Goal: Find specific page/section: Find specific page/section

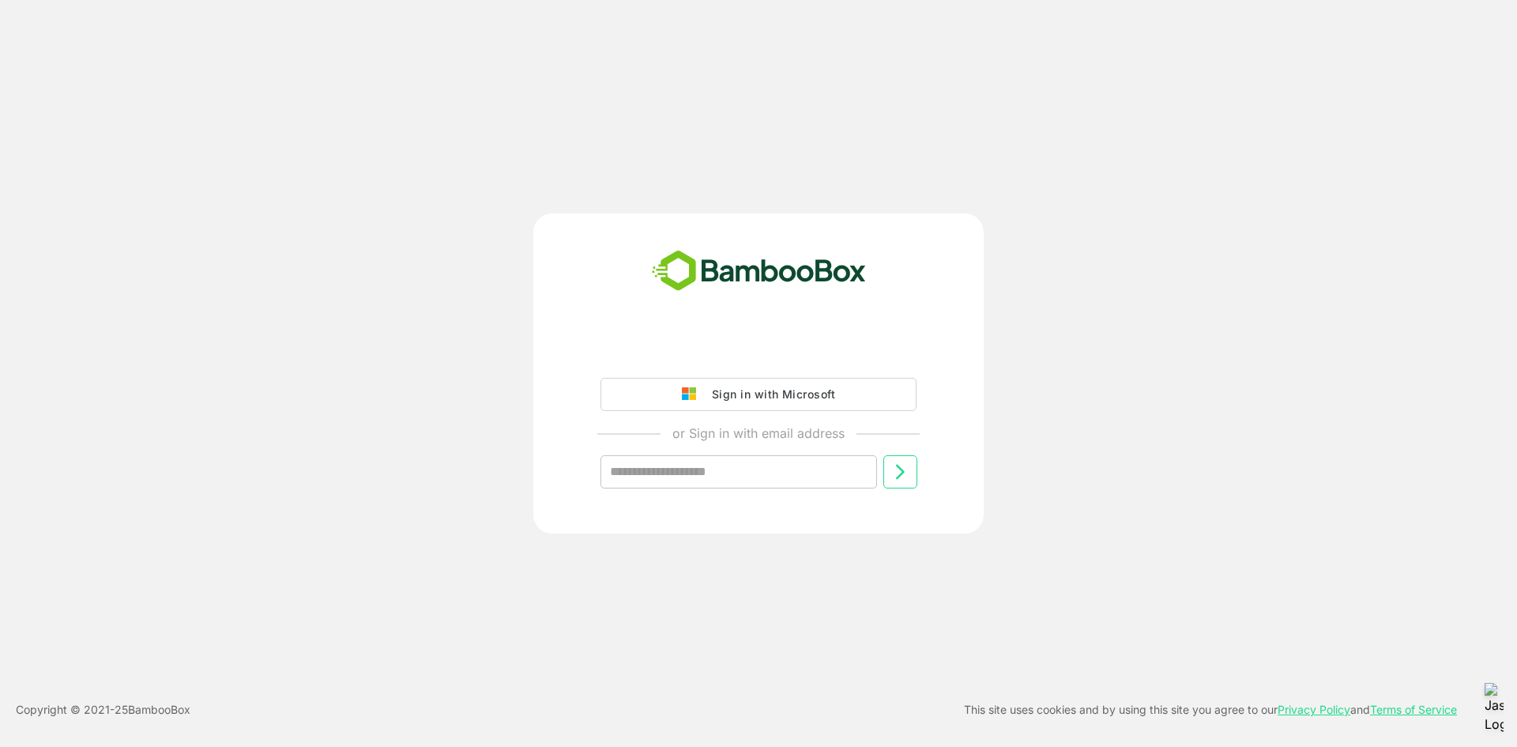
click at [694, 382] on button "Sign in with Microsoft" at bounding box center [758, 394] width 316 height 33
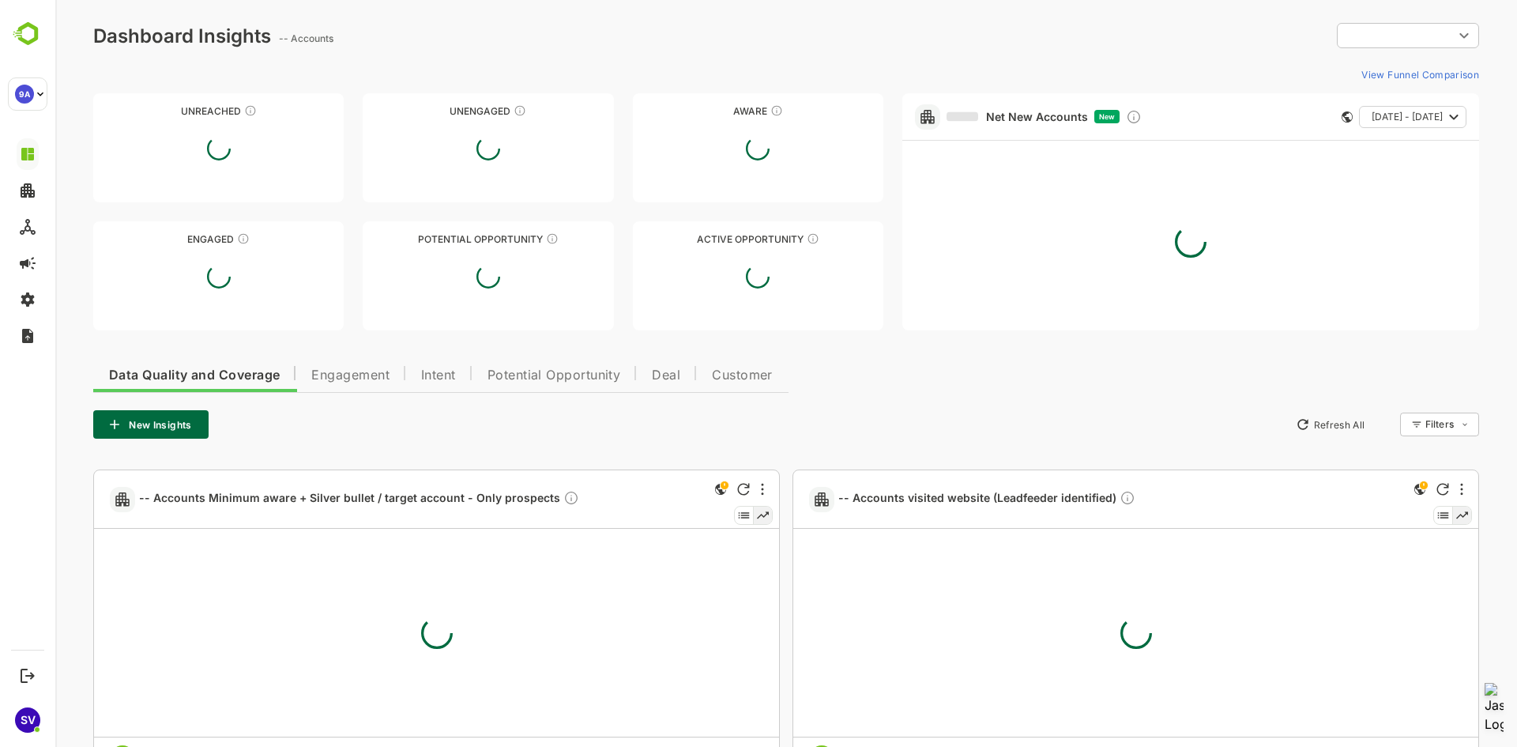
type input "**********"
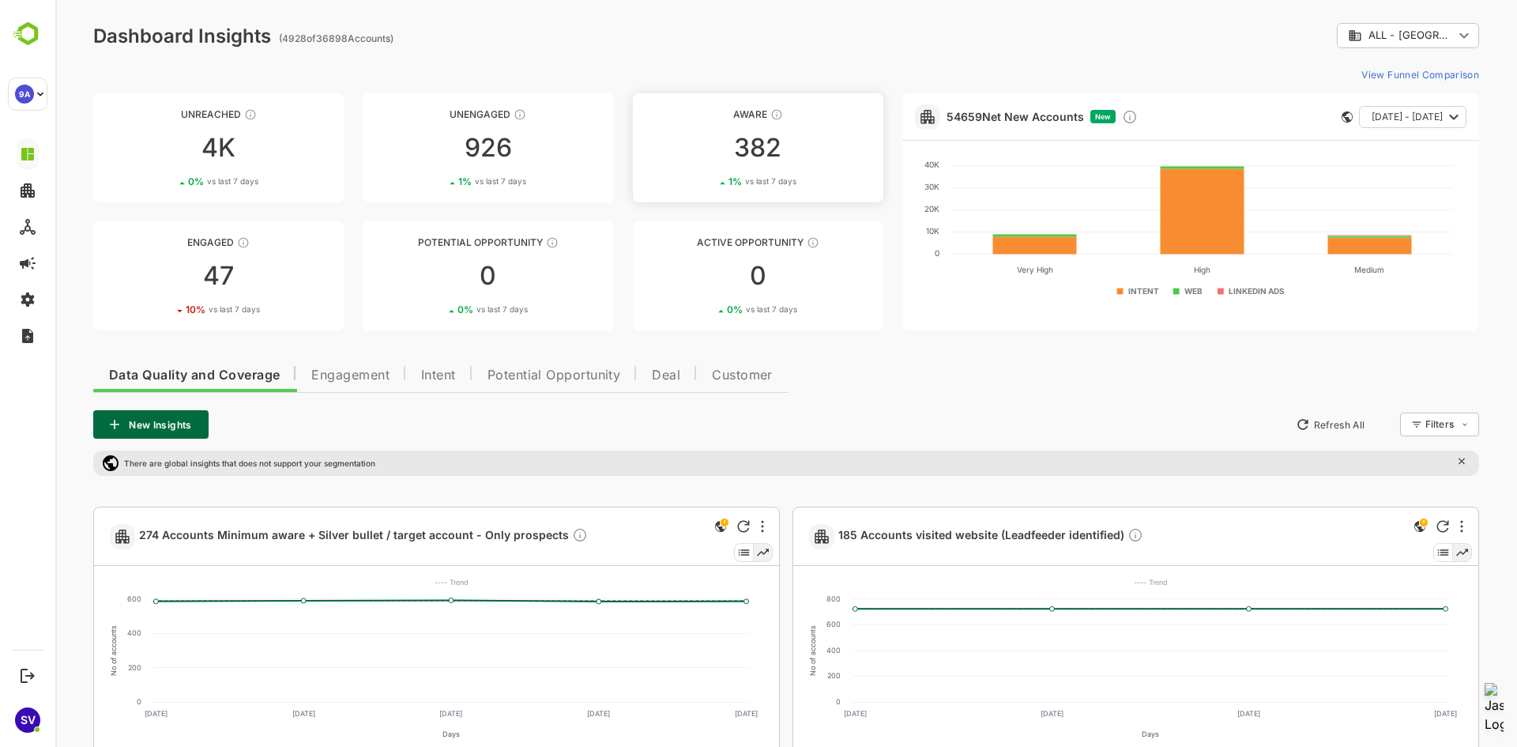
click at [799, 183] on div "1 % vs last 7 days" at bounding box center [758, 181] width 250 height 12
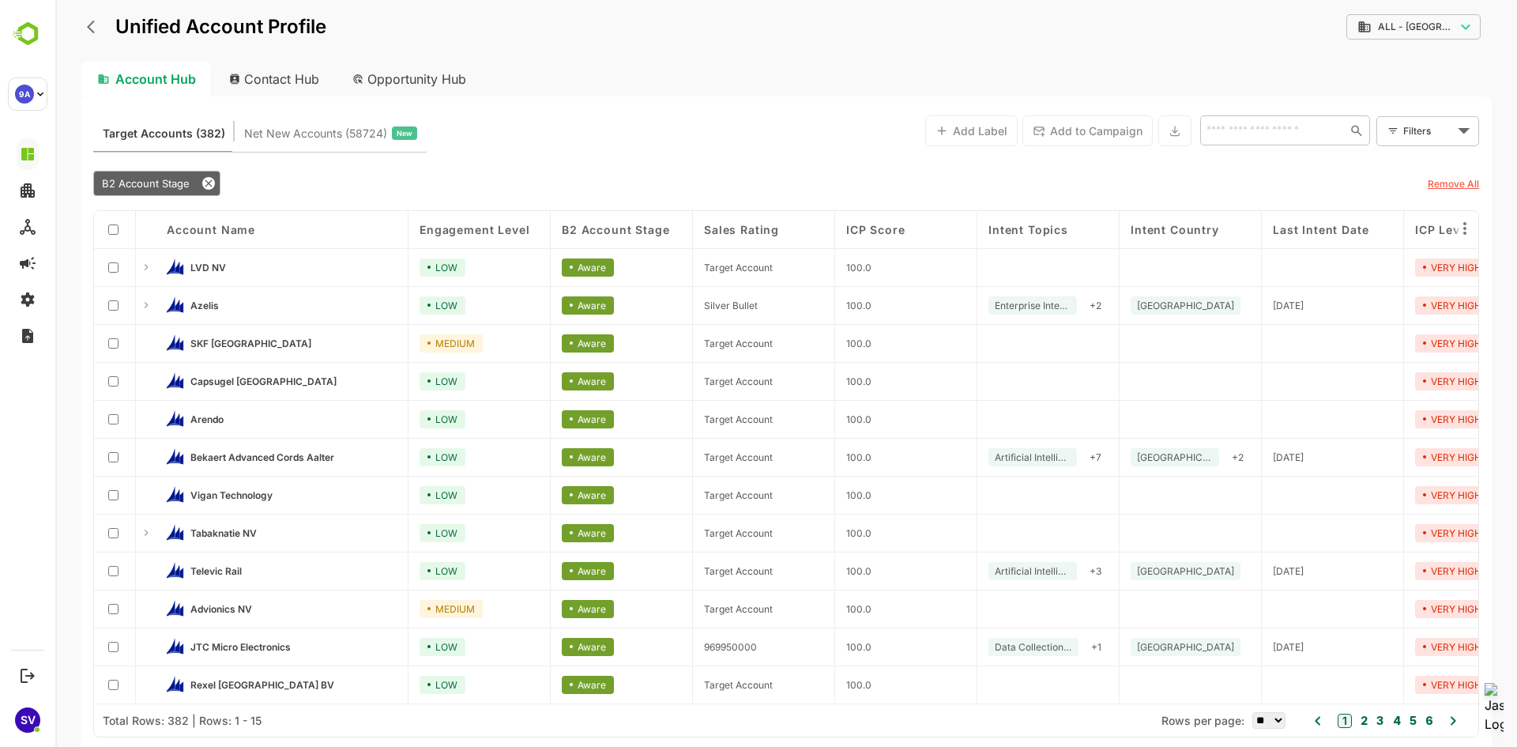
click at [144, 275] on div at bounding box center [146, 269] width 13 height 16
click at [147, 258] on div "⚲ Global search:" at bounding box center [146, 268] width 20 height 38
click at [147, 267] on icon at bounding box center [147, 267] width 4 height 6
click at [183, 269] on img at bounding box center [175, 266] width 17 height 17
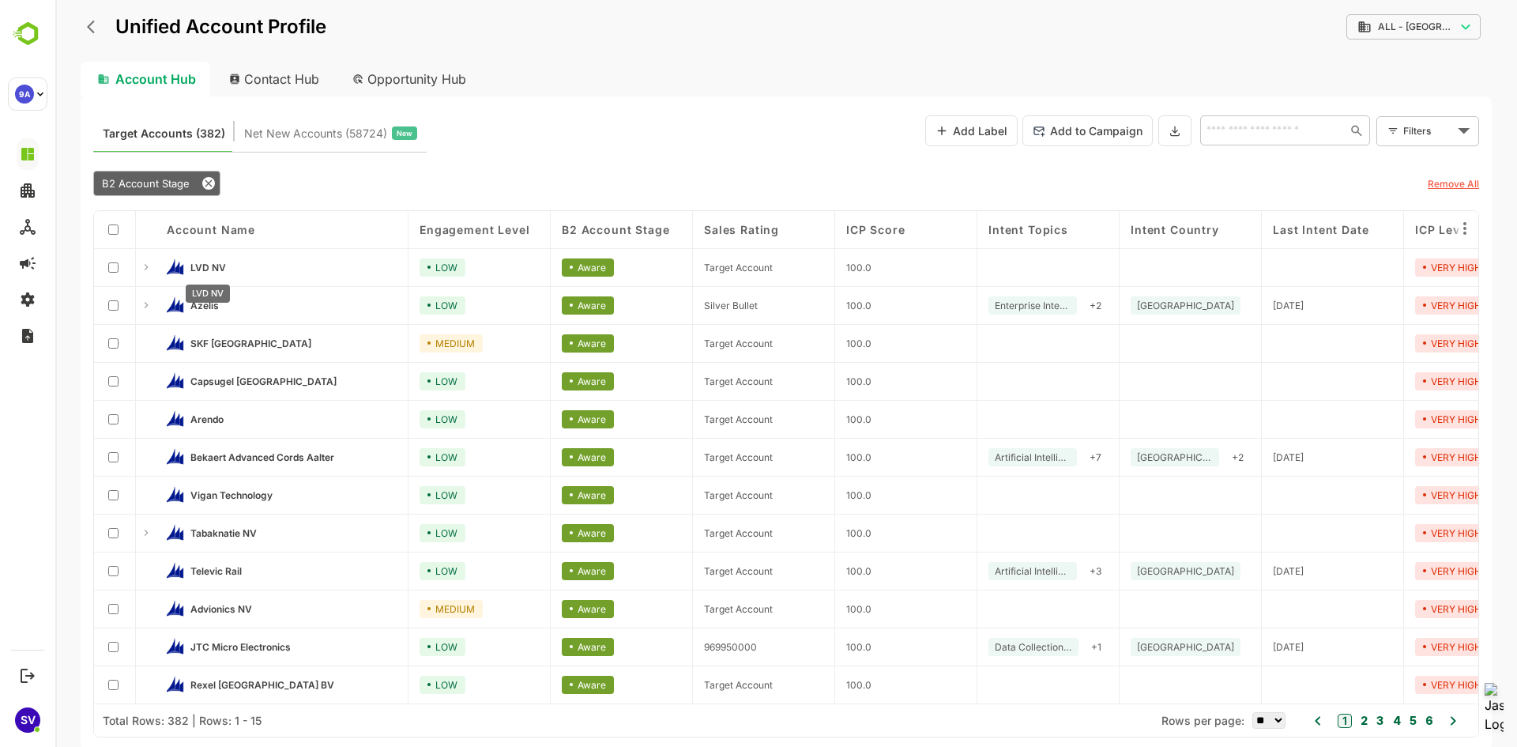
click at [204, 262] on span "LVD NV" at bounding box center [208, 268] width 36 height 12
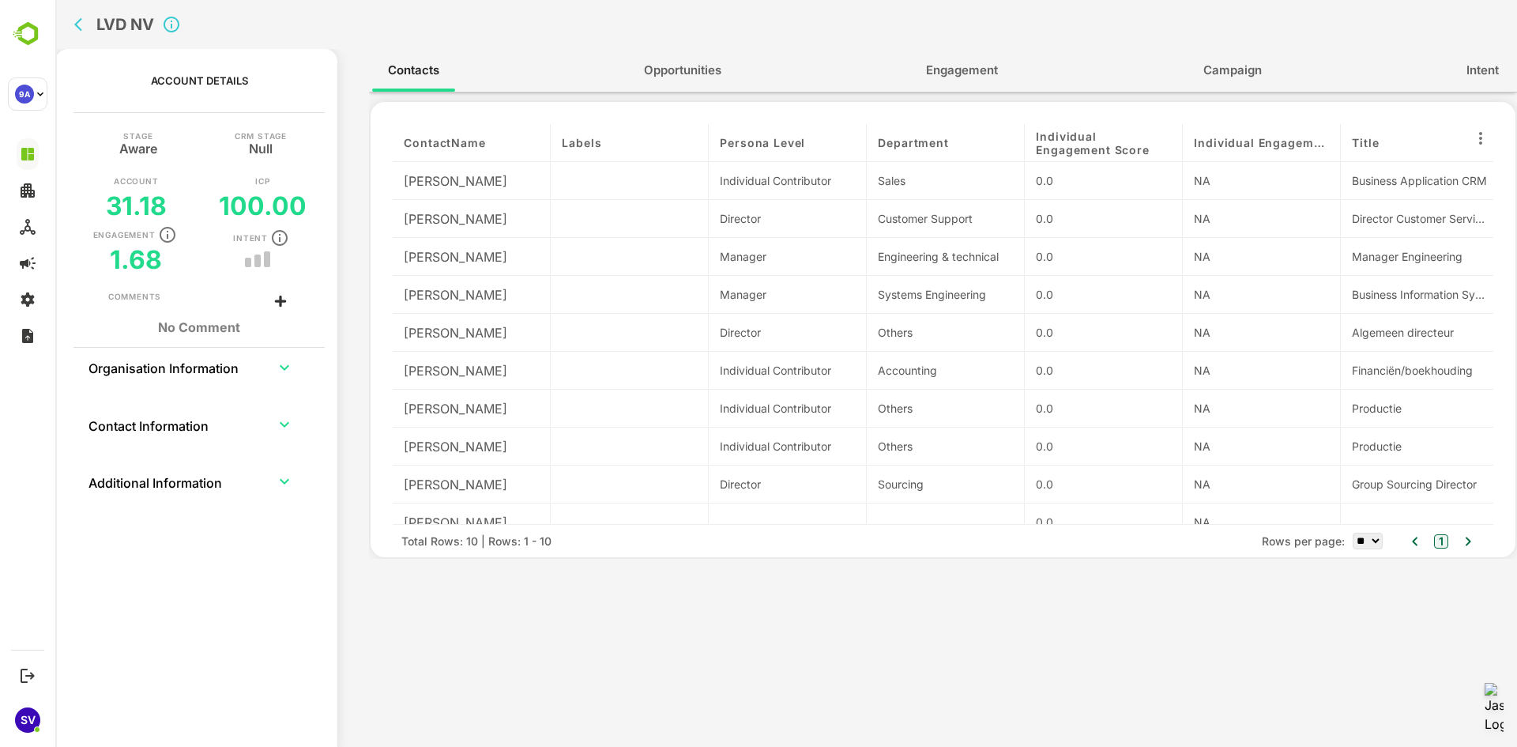
click at [958, 69] on span "Engagement" at bounding box center [962, 70] width 72 height 21
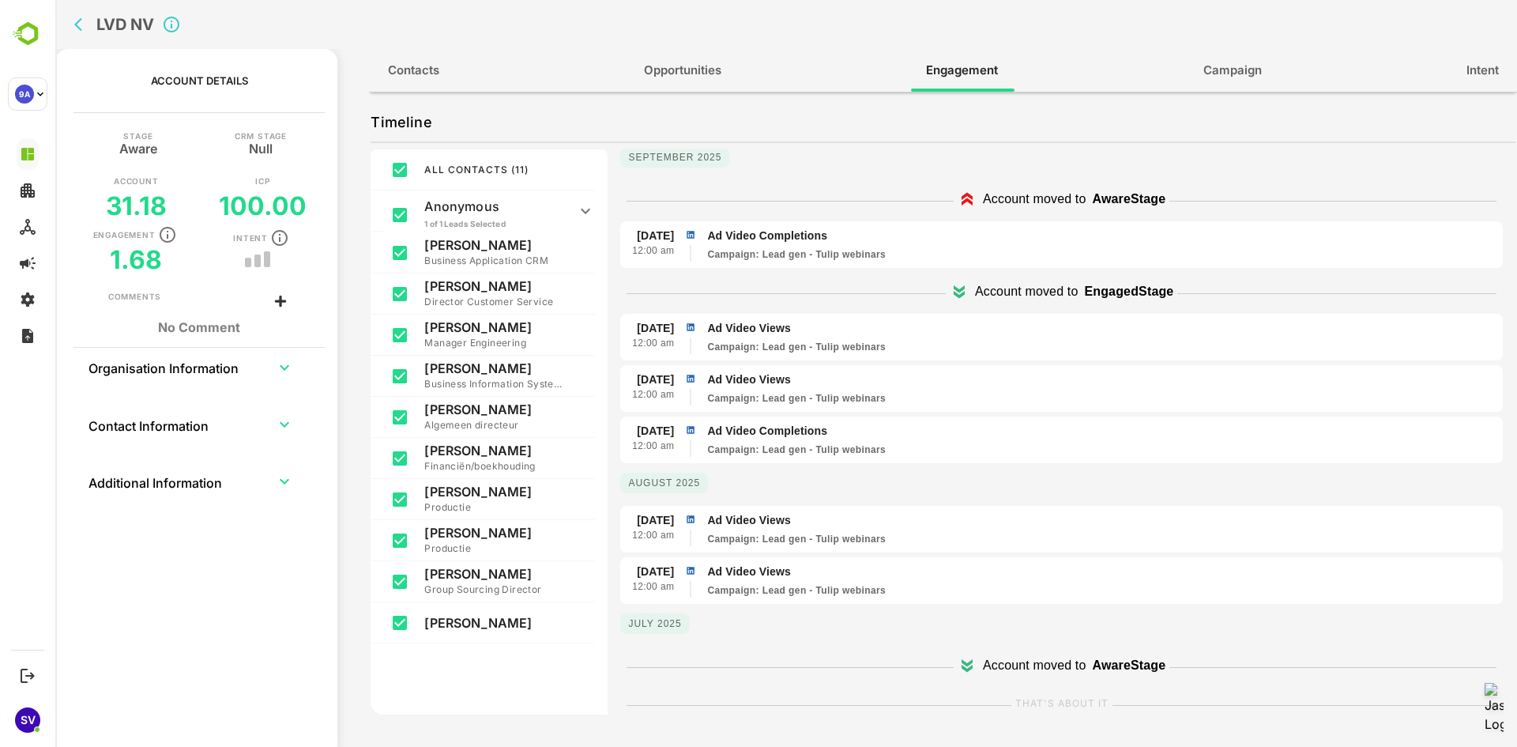
scroll to position [258, 0]
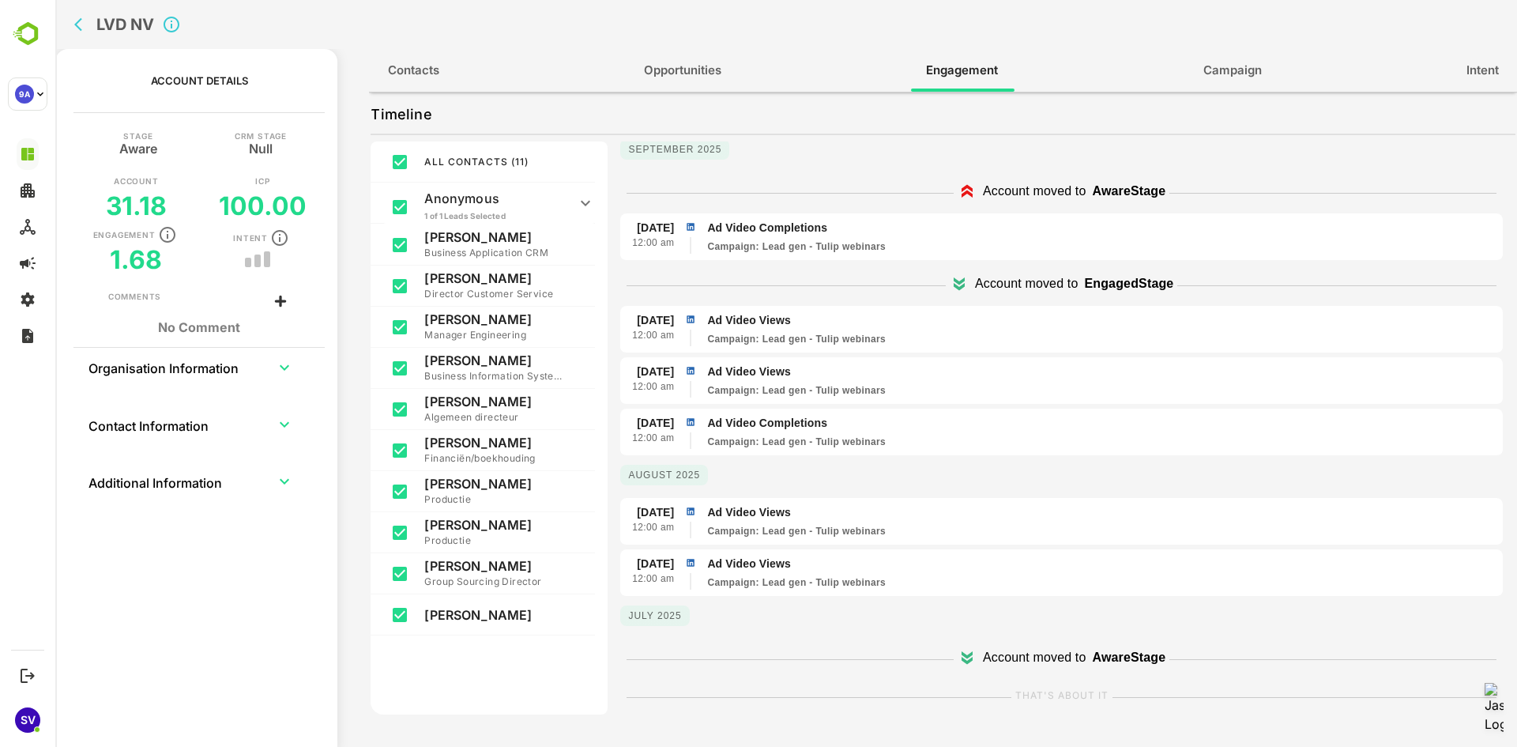
click at [993, 667] on p "Account moved to" at bounding box center [1034, 657] width 103 height 19
click at [993, 658] on p "Account moved to" at bounding box center [1034, 657] width 103 height 19
click at [962, 654] on icon at bounding box center [967, 655] width 11 height 8
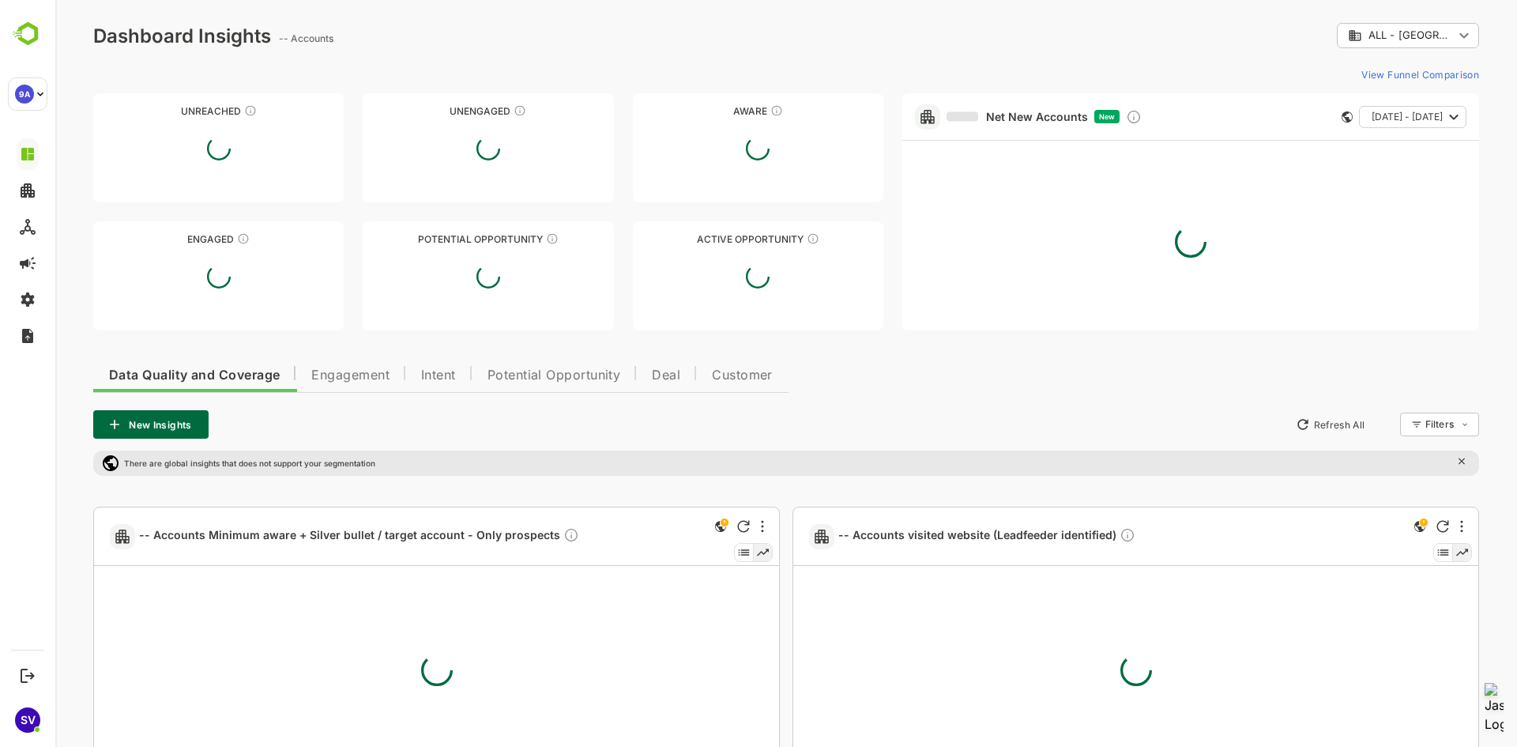
scroll to position [0, 0]
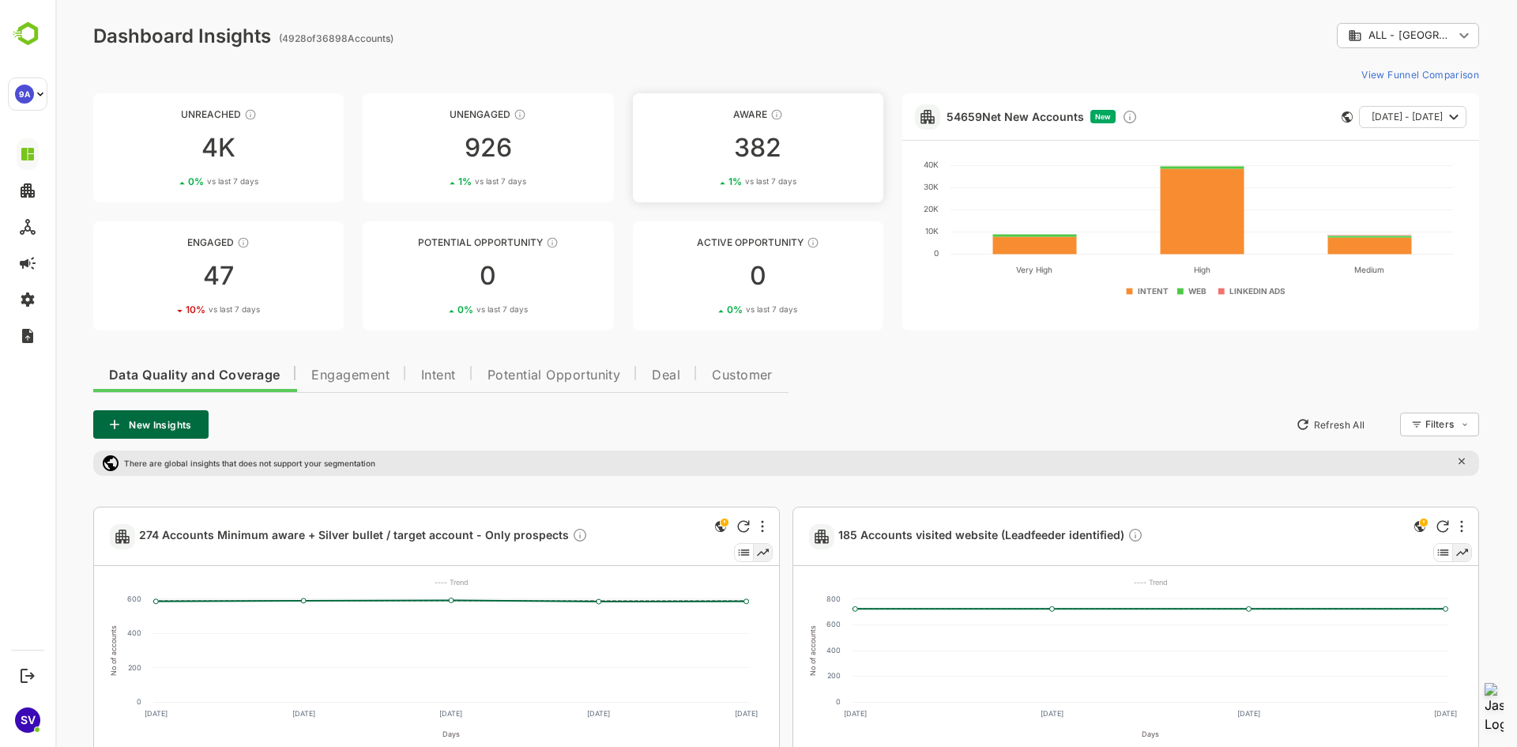
click at [717, 160] on link "Aware 382 1 % vs last 7 days" at bounding box center [758, 147] width 250 height 109
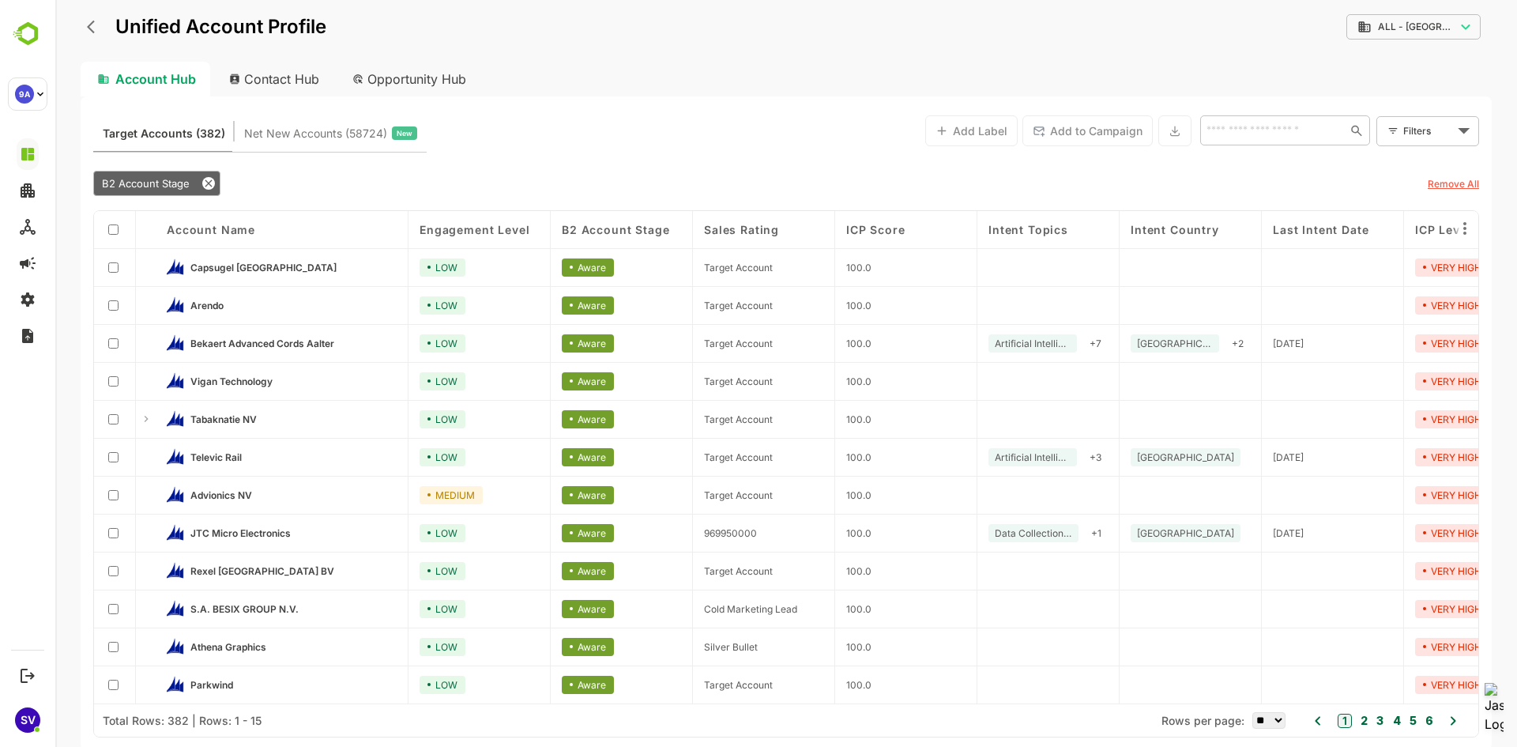
scroll to position [118, 0]
click at [211, 495] on span "Advionics NV" at bounding box center [221, 495] width 62 height 12
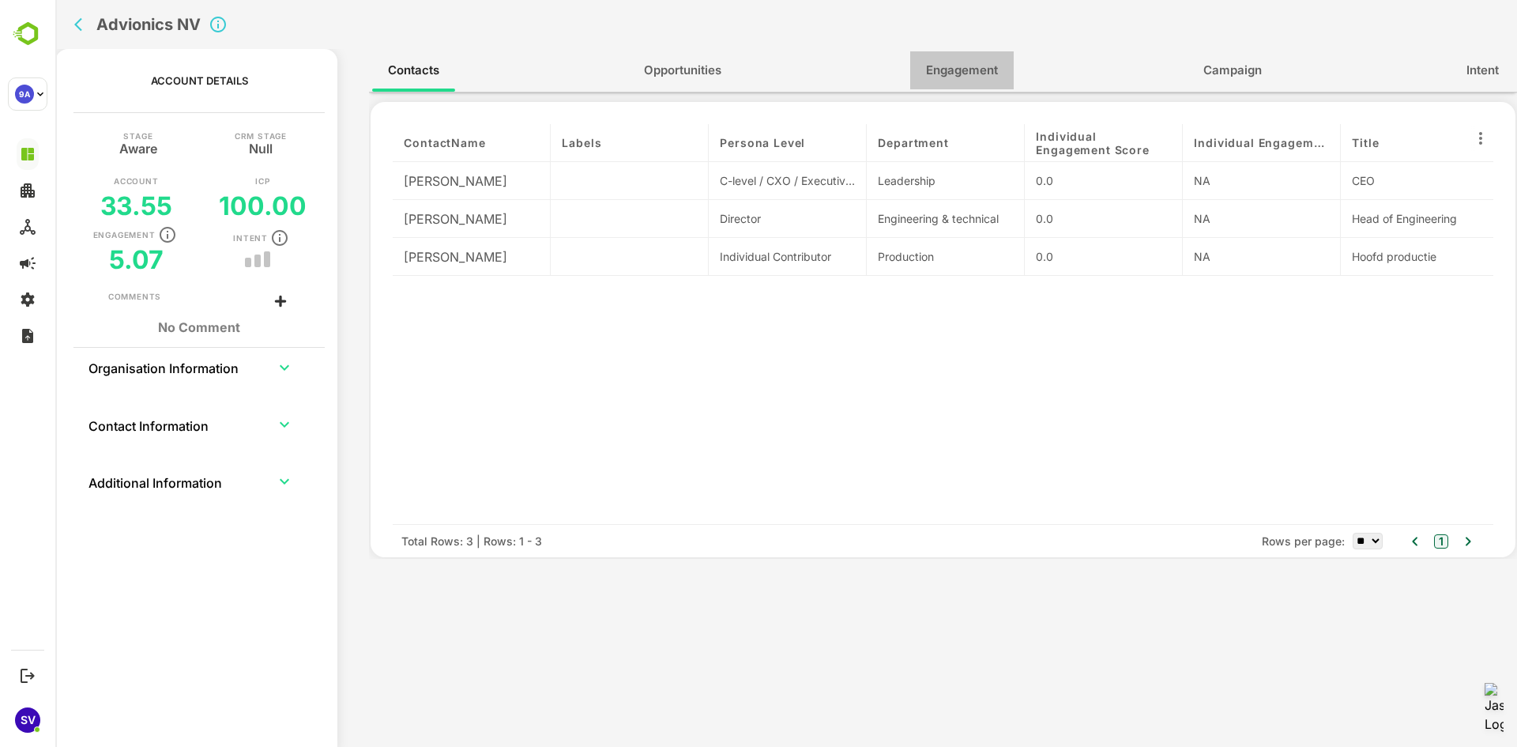
click at [969, 72] on span "Engagement" at bounding box center [962, 70] width 72 height 21
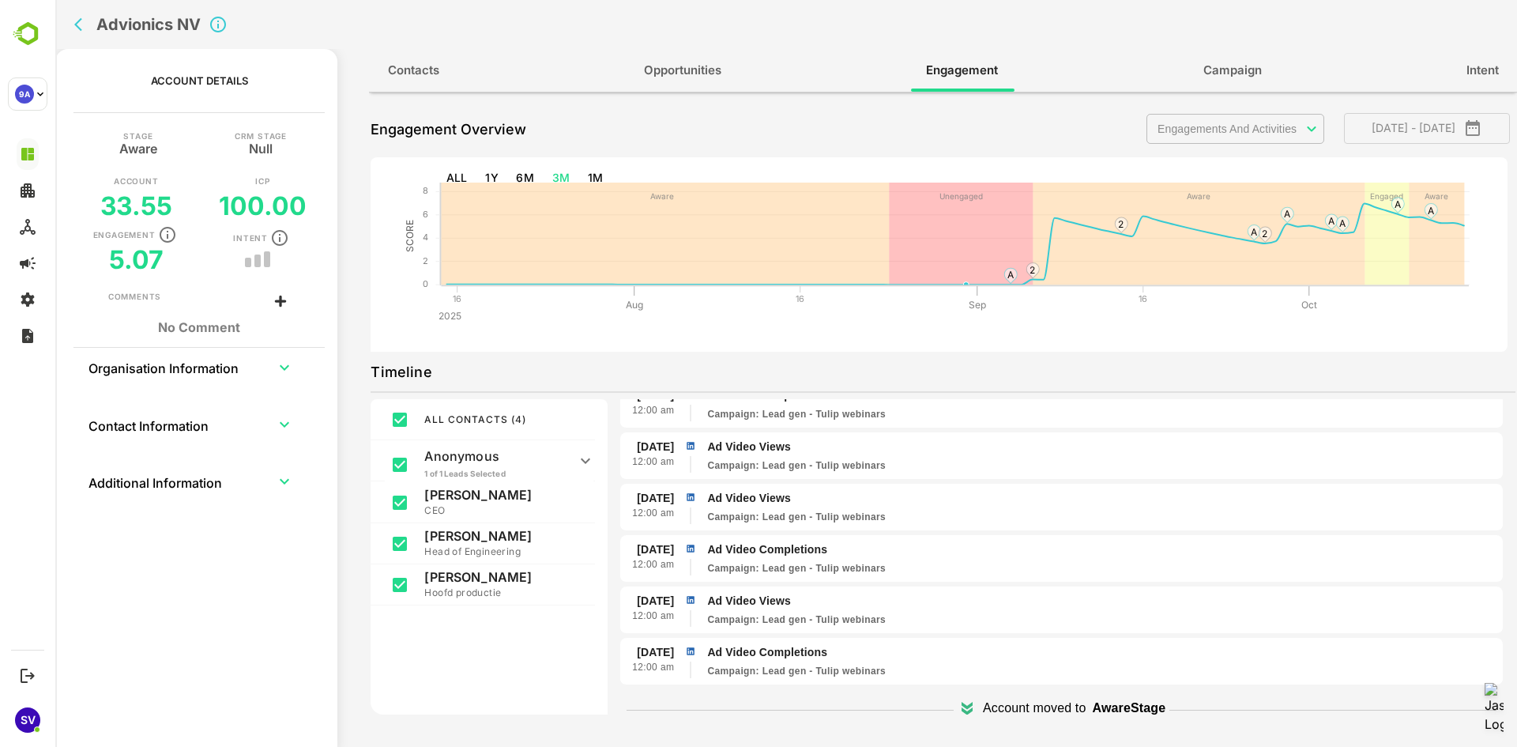
scroll to position [541, 0]
click at [87, 24] on icon "back" at bounding box center [82, 25] width 16 height 16
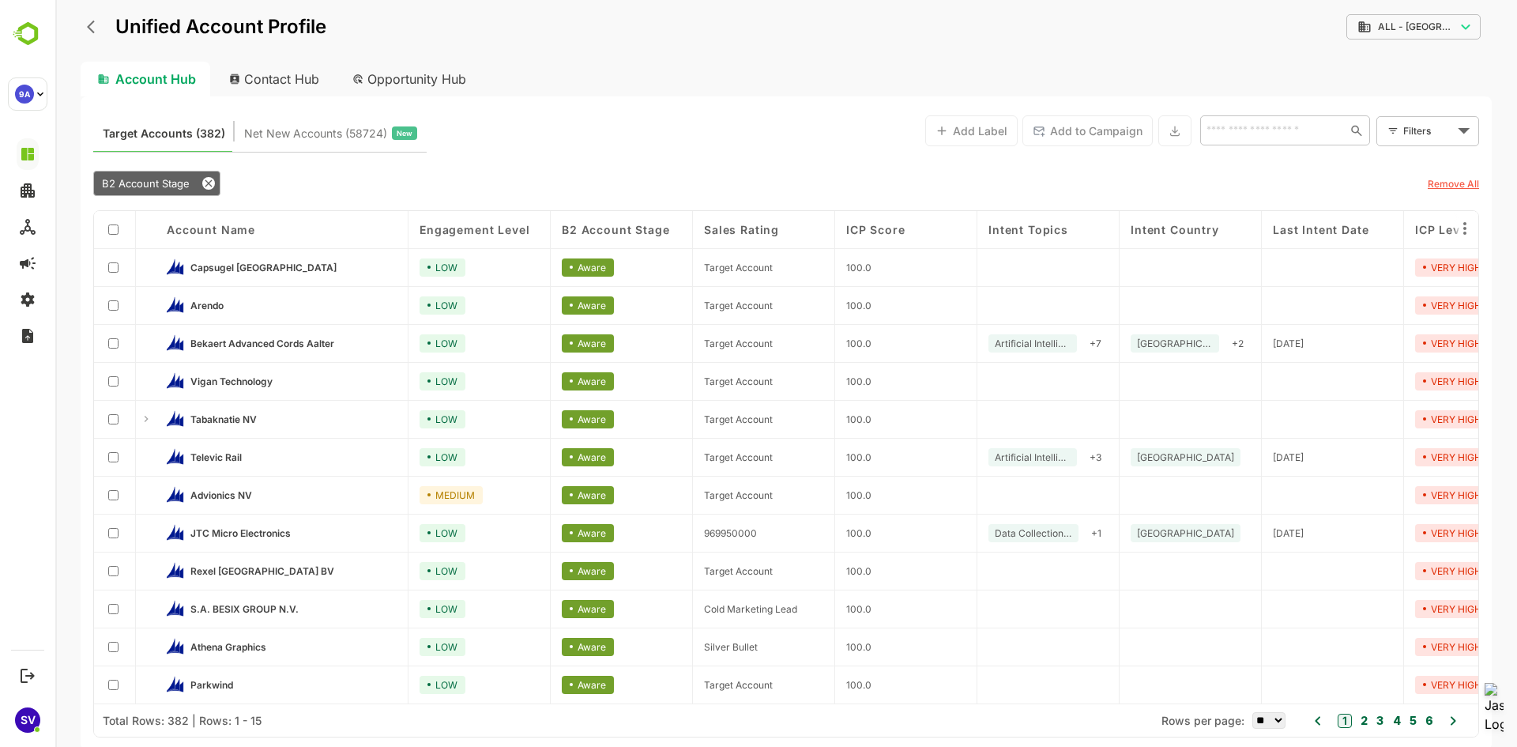
scroll to position [118, 0]
click at [1259, 717] on select "** ** ** *** *** ****" at bounding box center [1268, 720] width 33 height 17
select select "****"
click at [1252, 712] on select "** ** ** *** *** ****" at bounding box center [1268, 720] width 33 height 17
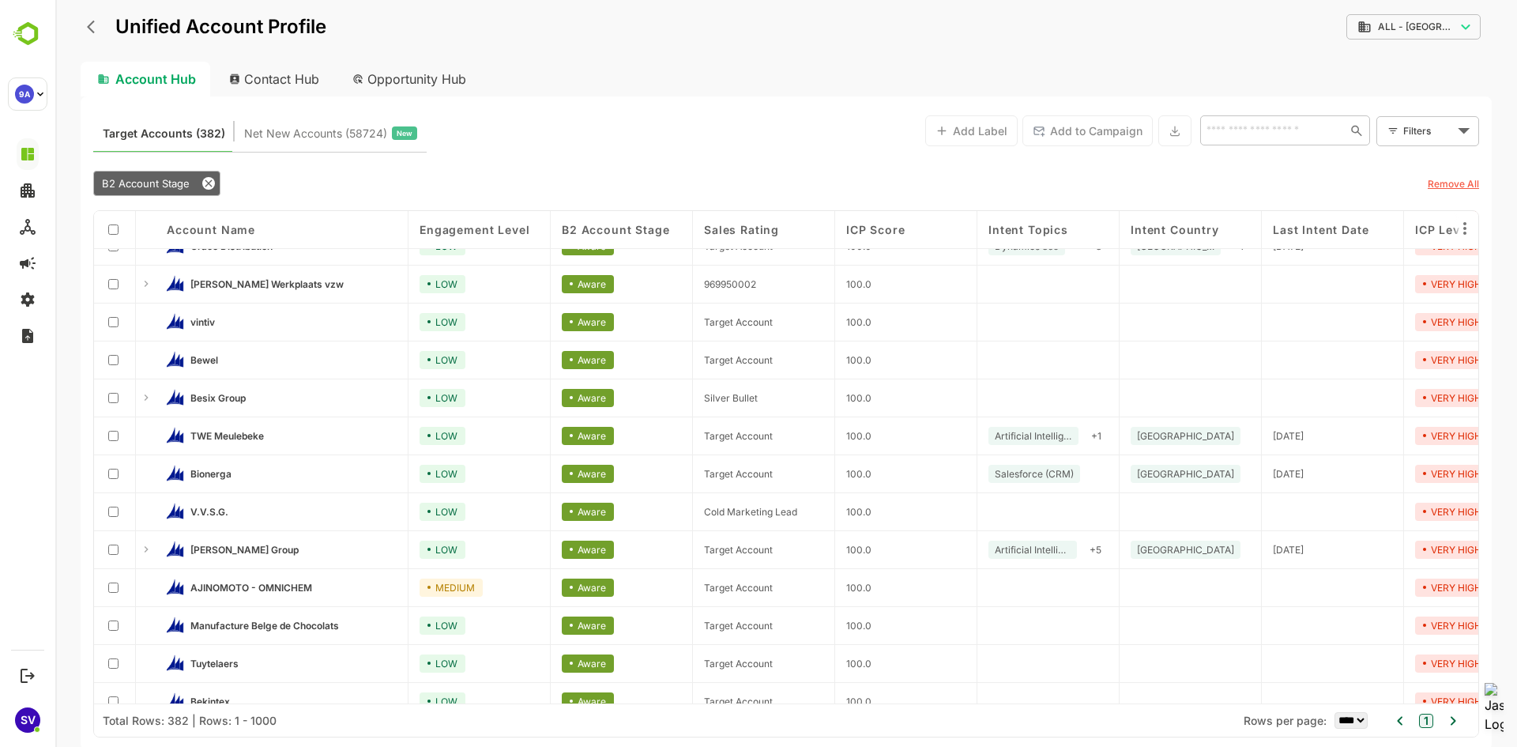
scroll to position [2844, 0]
